Goal: Answer question/provide support: Share knowledge or assist other users

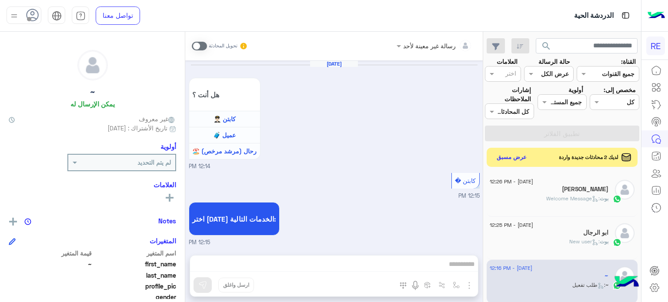
scroll to position [165, 0]
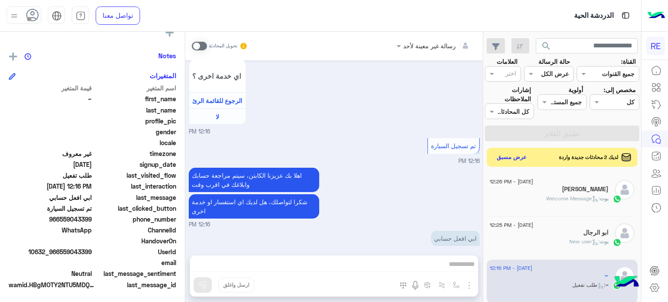
click at [536, 38] on button "search" at bounding box center [546, 47] width 21 height 19
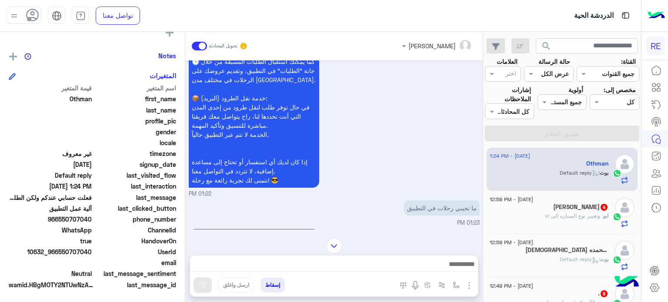
scroll to position [363, 0]
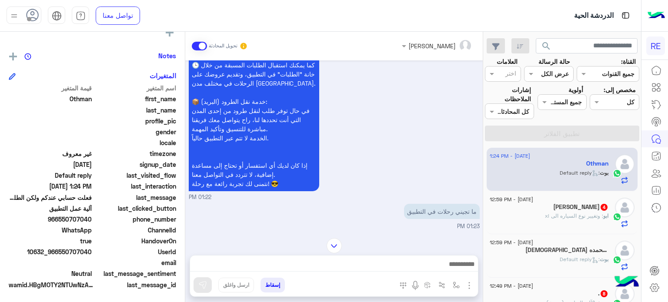
click at [544, 220] on div "ابو : وتغيير نوع السياره الى xl" at bounding box center [548, 219] width 119 height 15
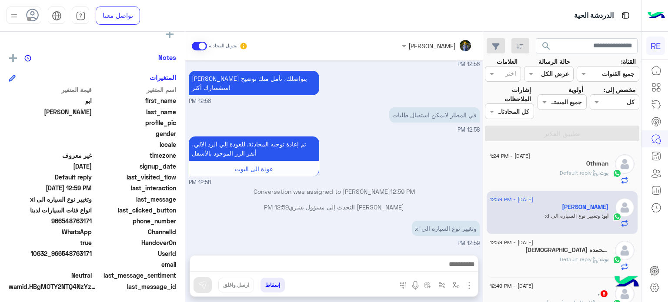
scroll to position [165, 0]
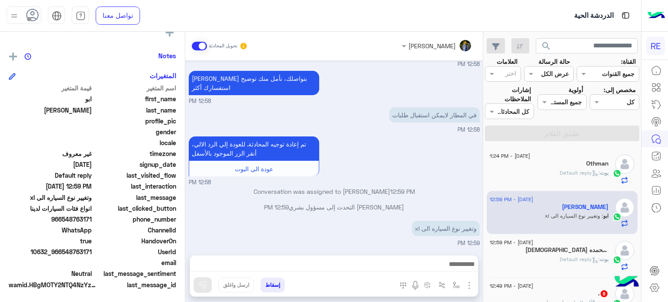
drag, startPoint x: 92, startPoint y: 251, endPoint x: 63, endPoint y: 254, distance: 29.3
click at [63, 254] on span "10632_966548763171" at bounding box center [50, 251] width 83 height 9
copy span "548763171"
